Goal: Task Accomplishment & Management: Use online tool/utility

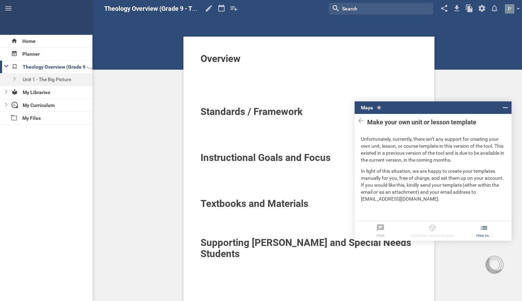
click at [486, 228] on icon at bounding box center [484, 228] width 8 height 8
click at [365, 79] on div at bounding box center [309, 81] width 217 height 7
click at [508, 106] on icon at bounding box center [505, 108] width 8 height 8
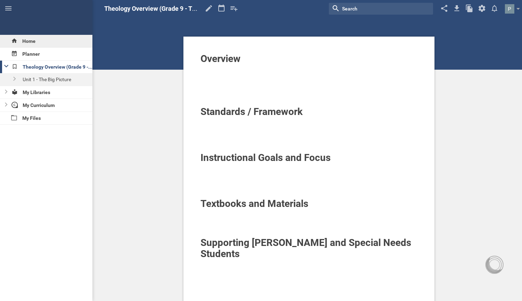
click at [47, 43] on div "Home" at bounding box center [46, 41] width 92 height 13
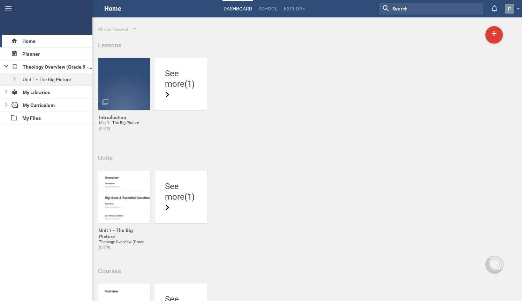
click at [169, 208] on icon at bounding box center [167, 207] width 3 height 5
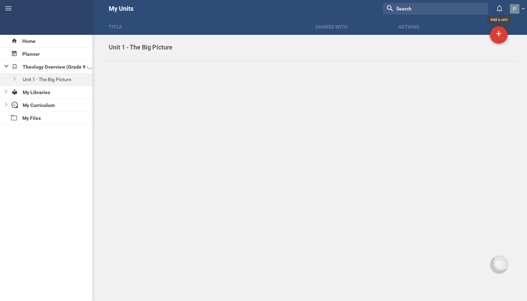
click at [498, 35] on div "+" at bounding box center [498, 34] width 17 height 17
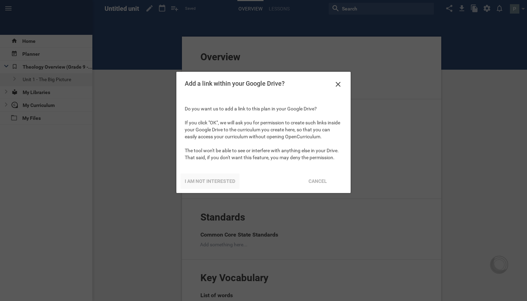
click at [226, 180] on div "I am not interested" at bounding box center [210, 181] width 59 height 15
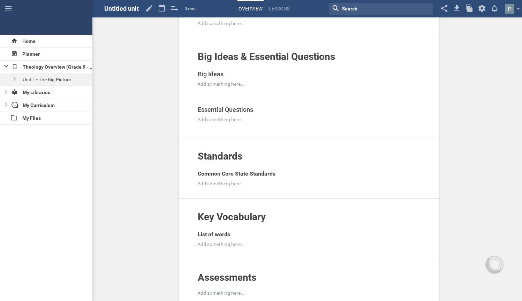
scroll to position [75, 0]
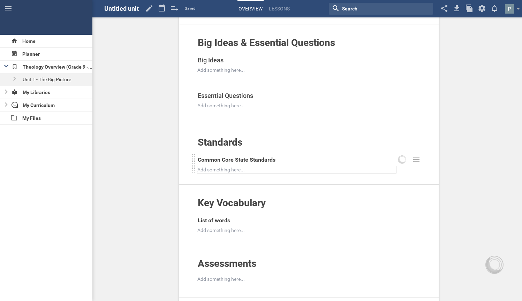
click at [252, 170] on div at bounding box center [297, 169] width 198 height 7
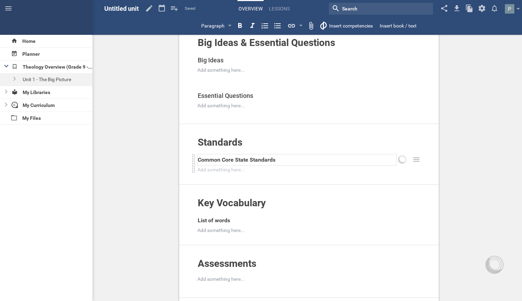
click at [255, 162] on span "Common Core State Standards" at bounding box center [237, 160] width 78 height 7
click at [284, 160] on div "Common Core State Standards" at bounding box center [297, 160] width 198 height 11
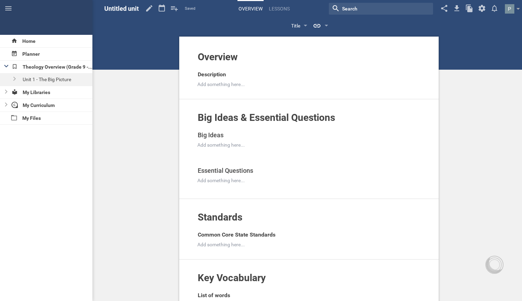
scroll to position [80, 0]
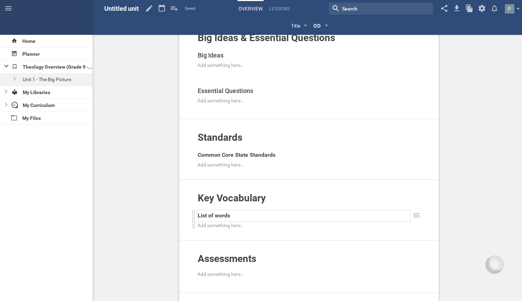
click at [240, 216] on div "List of words" at bounding box center [304, 215] width 213 height 11
click at [415, 216] on icon at bounding box center [416, 216] width 6 height 4
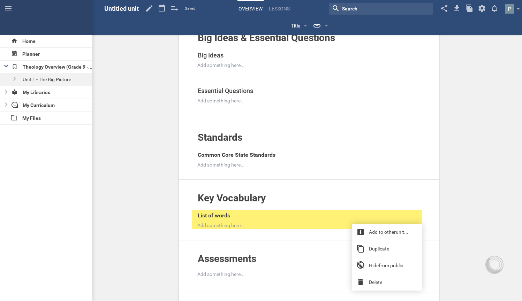
click at [483, 206] on div "Overview Add to other unit ... Hide from public Description Add something here.…" at bounding box center [309, 211] width 426 height 582
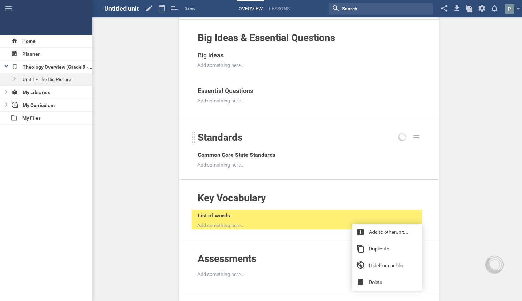
click at [400, 147] on div at bounding box center [409, 140] width 25 height 17
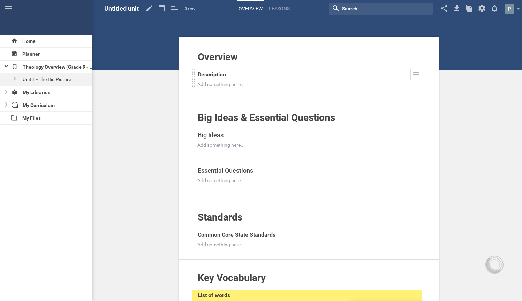
click at [276, 71] on div "Description" at bounding box center [304, 74] width 213 height 11
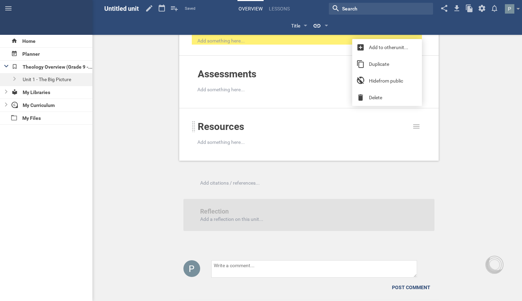
click at [194, 127] on div at bounding box center [193, 126] width 3 height 11
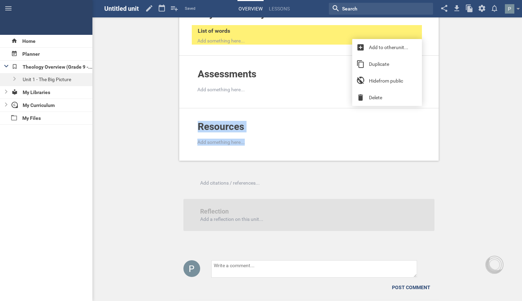
drag, startPoint x: 194, startPoint y: 127, endPoint x: 190, endPoint y: 140, distance: 12.8
click at [190, 140] on div "Resources Add to other unit ... Hide from public Add something here..." at bounding box center [309, 134] width 260 height 53
click at [248, 148] on div "Resources Add to other unit ... Hide from public Add something here..." at bounding box center [309, 134] width 260 height 53
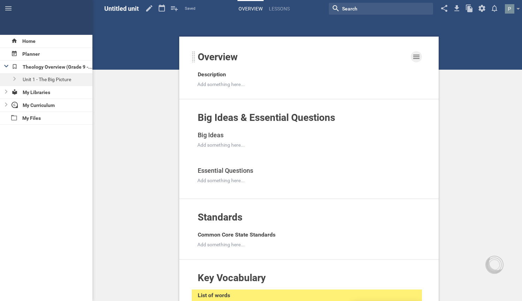
click at [413, 56] on icon at bounding box center [416, 57] width 8 height 8
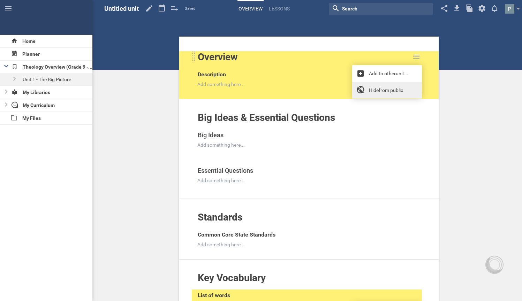
click at [363, 92] on icon at bounding box center [360, 90] width 7 height 7
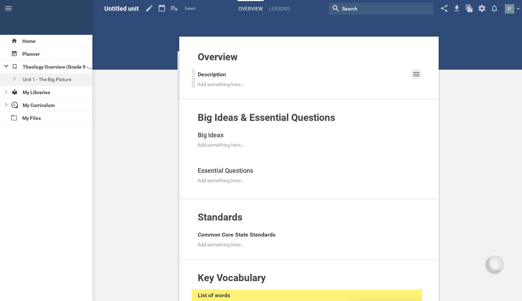
click at [418, 69] on div at bounding box center [416, 74] width 11 height 11
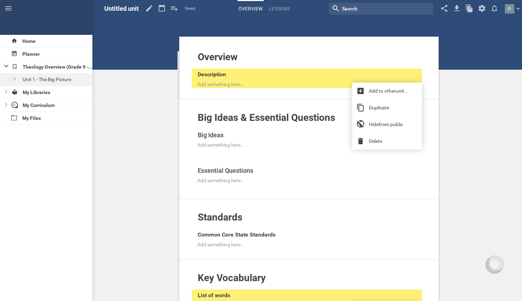
click at [279, 89] on div "Overview Add to other unit ... Unhide from public Description Add something her…" at bounding box center [309, 75] width 260 height 48
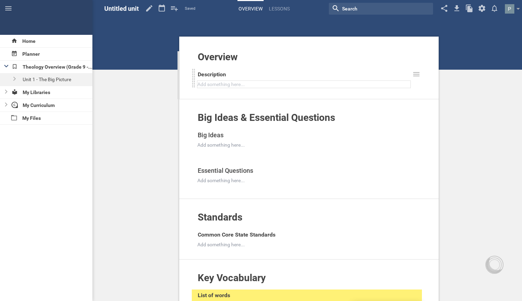
click at [279, 83] on div at bounding box center [304, 84] width 213 height 7
click at [422, 75] on div "Overview Add to other unit ... Unhide from public Description Add something her…" at bounding box center [309, 75] width 260 height 48
click at [415, 75] on icon at bounding box center [416, 74] width 8 height 8
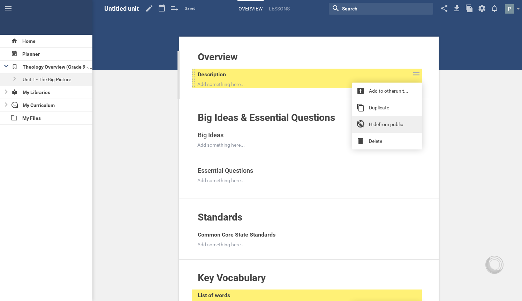
click at [389, 121] on link "Hide from public" at bounding box center [387, 124] width 70 height 17
